Goal: Information Seeking & Learning: Learn about a topic

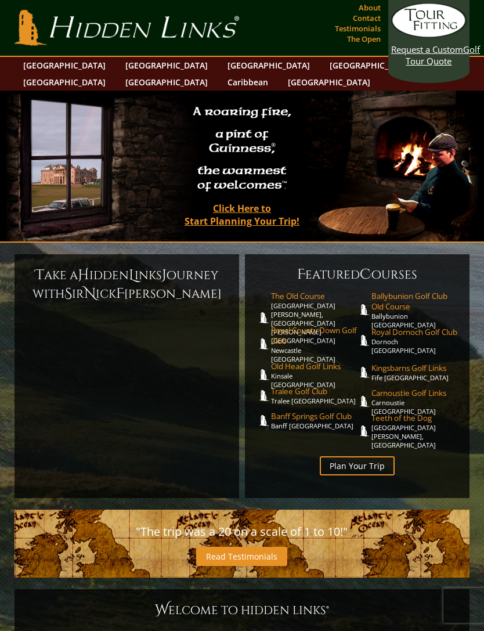
click at [120, 58] on link "[GEOGRAPHIC_DATA]" at bounding box center [167, 65] width 94 height 17
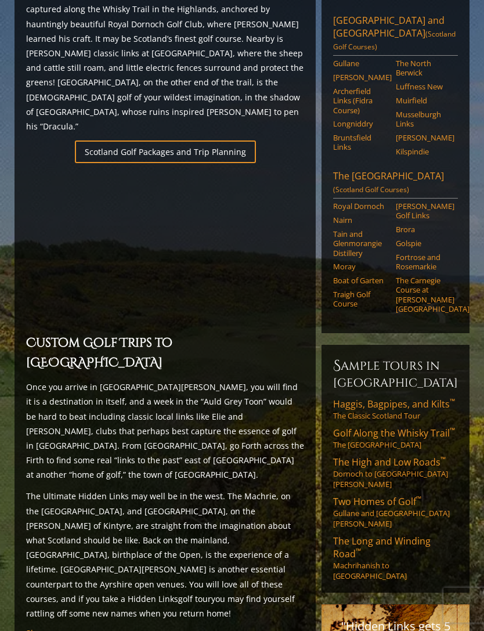
scroll to position [725, 0]
click at [404, 398] on span "Haggis, Bagpipes, and Kilts ™" at bounding box center [394, 404] width 122 height 13
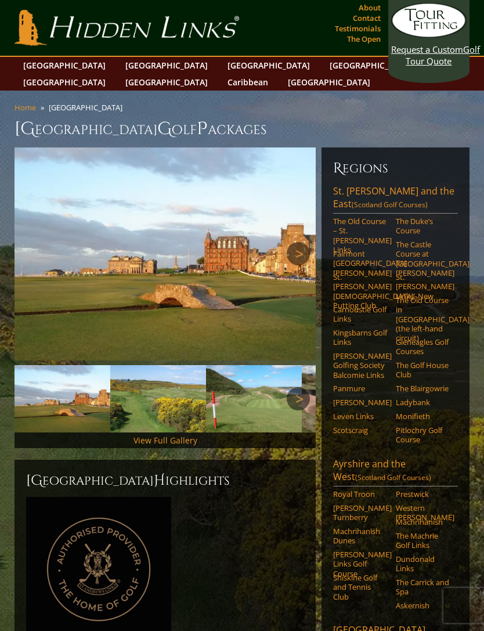
scroll to position [762, 0]
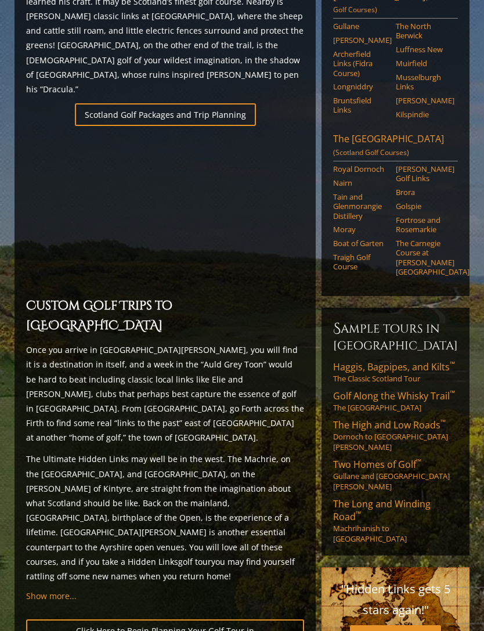
click at [419, 419] on span "The High and Low Roads ™" at bounding box center [389, 425] width 113 height 13
click at [400, 458] on span "Two Homes of Golf ™" at bounding box center [377, 464] width 88 height 13
click at [406, 498] on span "The Long and Winding Road ™" at bounding box center [382, 511] width 98 height 26
click at [415, 390] on span "Golf Along the Whisky Trail ™" at bounding box center [394, 396] width 122 height 13
click at [400, 361] on span "Haggis, Bagpipes, and Kilts ™" at bounding box center [394, 367] width 122 height 13
